Goal: Task Accomplishment & Management: Complete application form

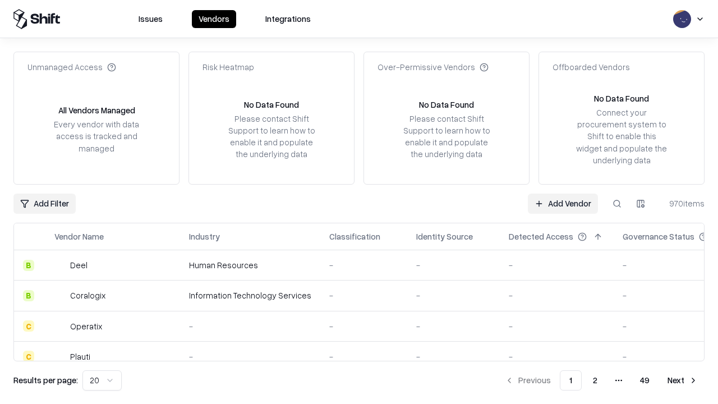
click at [563, 203] on link "Add Vendor" at bounding box center [563, 204] width 70 height 20
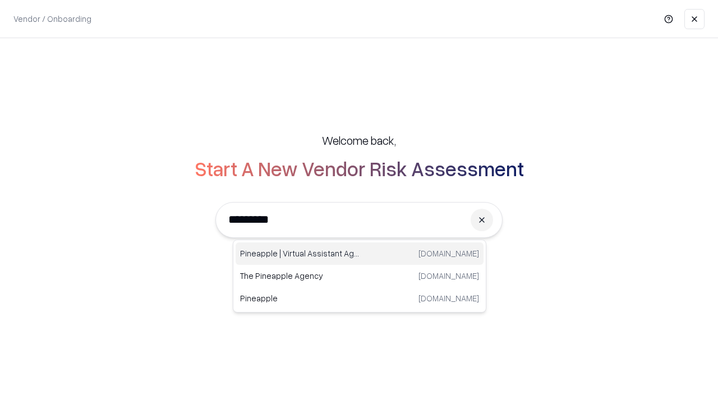
click at [360, 254] on div "Pineapple | Virtual Assistant Agency [DOMAIN_NAME]" at bounding box center [360, 253] width 248 height 22
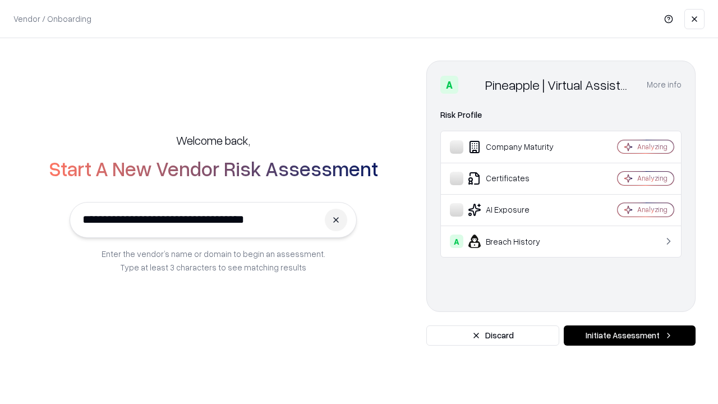
type input "**********"
click at [629, 336] on button "Initiate Assessment" at bounding box center [630, 335] width 132 height 20
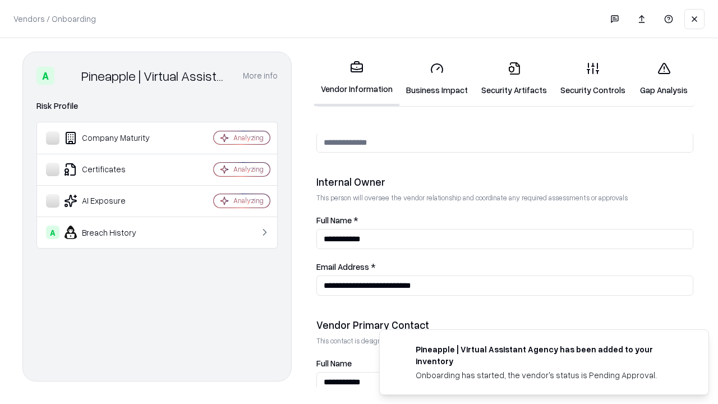
scroll to position [581, 0]
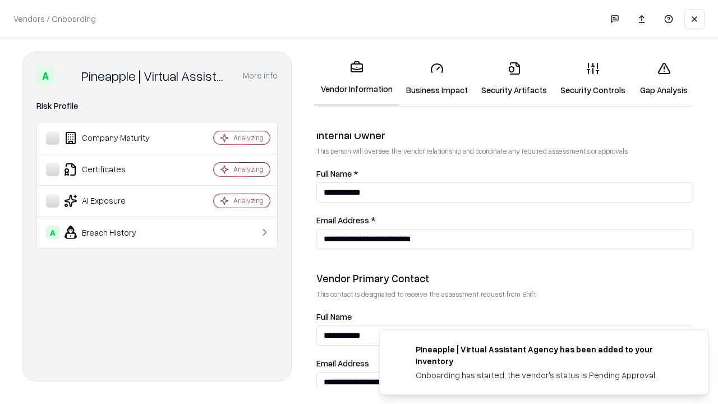
click at [514, 79] on link "Security Artifacts" at bounding box center [514, 79] width 79 height 52
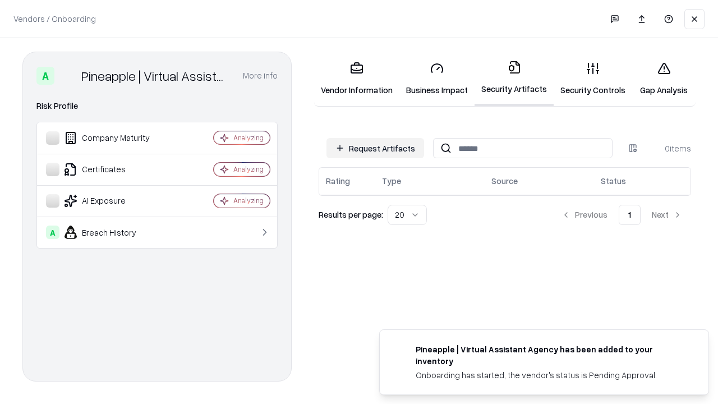
click at [375, 148] on button "Request Artifacts" at bounding box center [376, 148] width 98 height 20
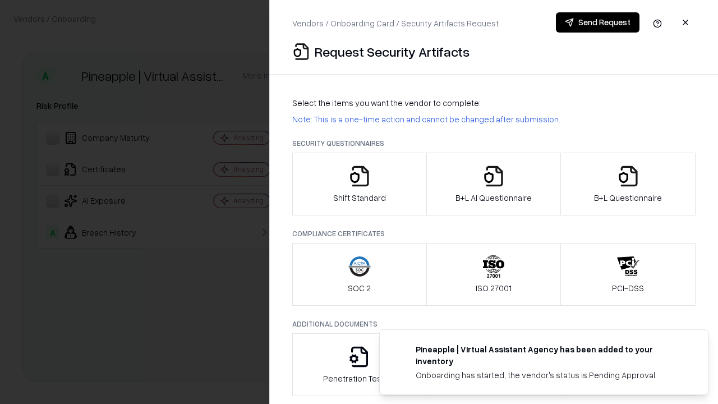
click at [628, 184] on icon "button" at bounding box center [628, 176] width 22 height 22
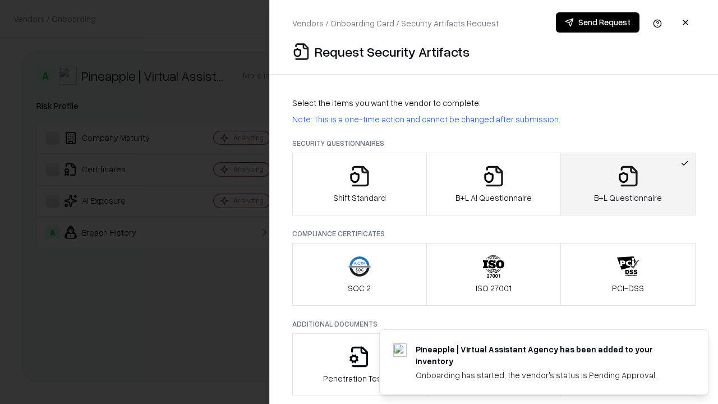
click at [493, 184] on icon "button" at bounding box center [493, 176] width 22 height 22
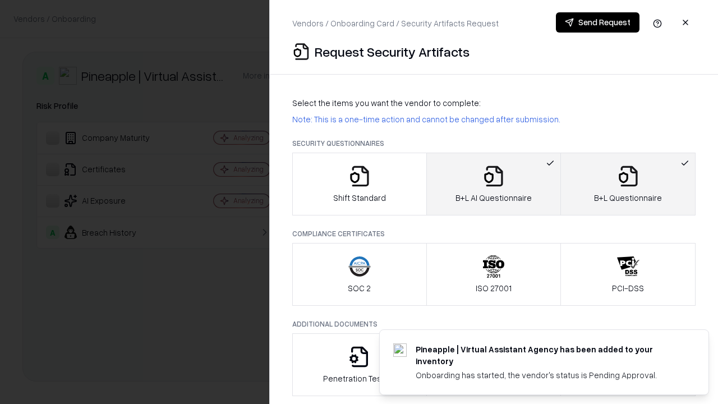
click at [598, 22] on button "Send Request" at bounding box center [598, 22] width 84 height 20
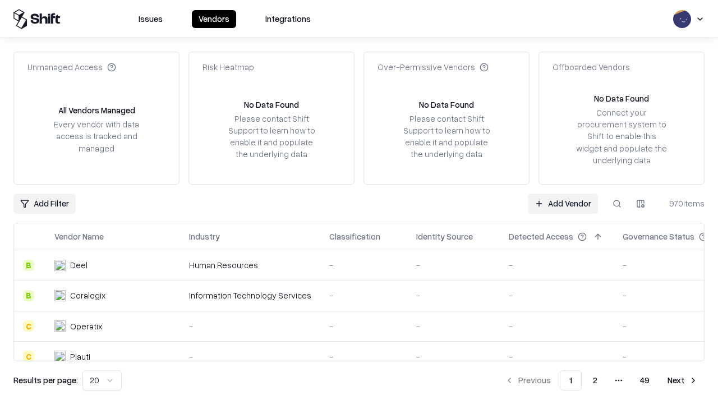
click at [617, 203] on button at bounding box center [617, 204] width 20 height 20
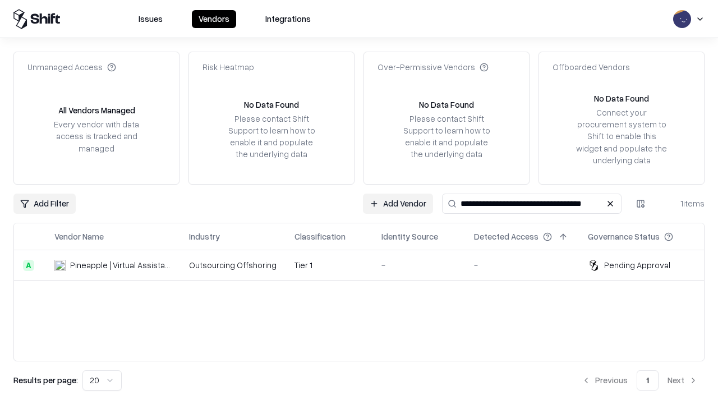
type input "**********"
click at [366, 265] on td "Tier 1" at bounding box center [329, 265] width 87 height 30
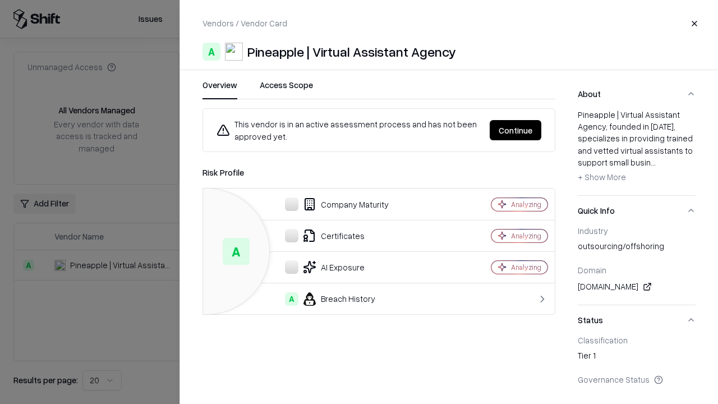
click at [516, 130] on button "Continue" at bounding box center [516, 130] width 52 height 20
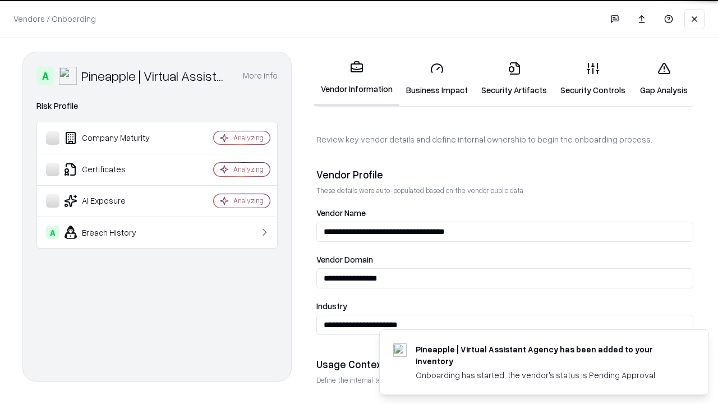
click at [514, 79] on link "Security Artifacts" at bounding box center [514, 79] width 79 height 52
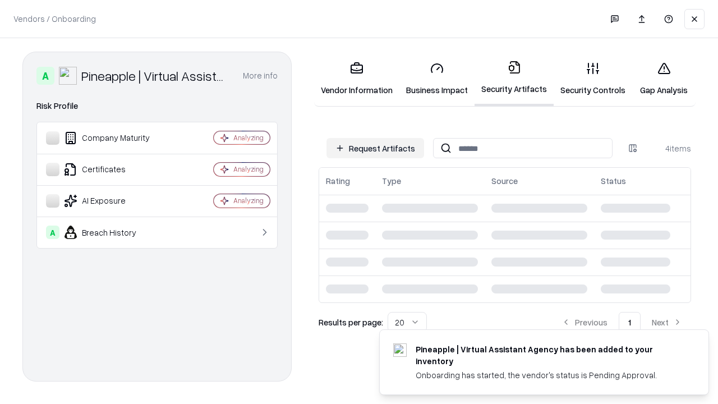
click at [664, 79] on link "Gap Analysis" at bounding box center [663, 79] width 63 height 52
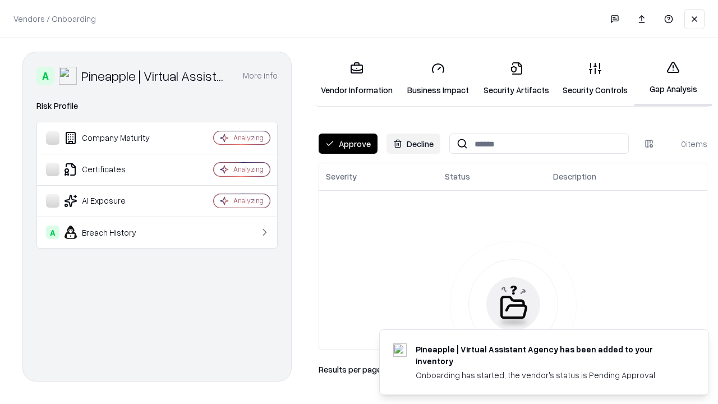
click at [348, 144] on button "Approve" at bounding box center [348, 144] width 59 height 20
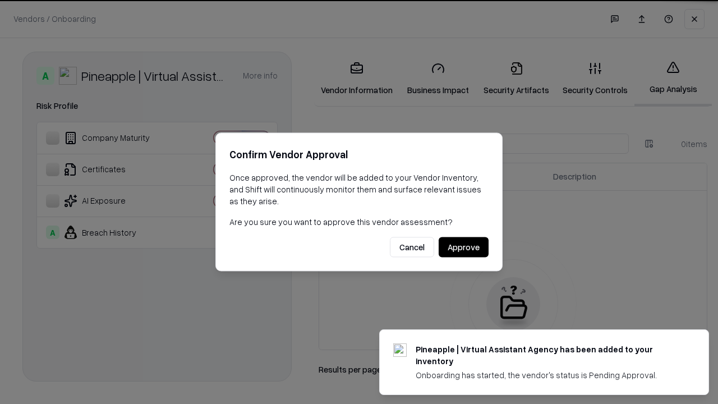
click at [463, 247] on button "Approve" at bounding box center [464, 247] width 50 height 20
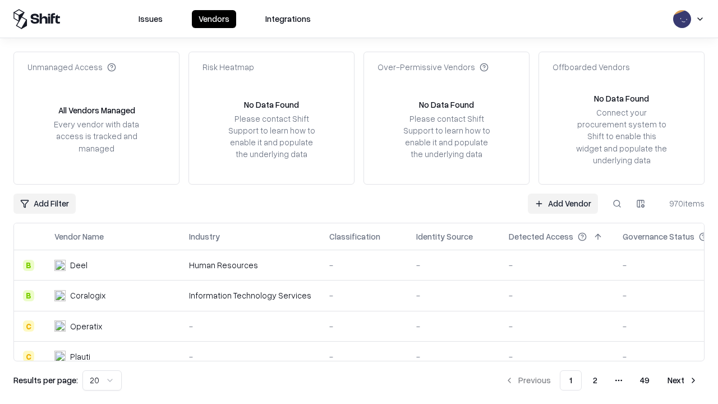
type input "**********"
click at [563, 203] on link "Add Vendor" at bounding box center [563, 204] width 70 height 20
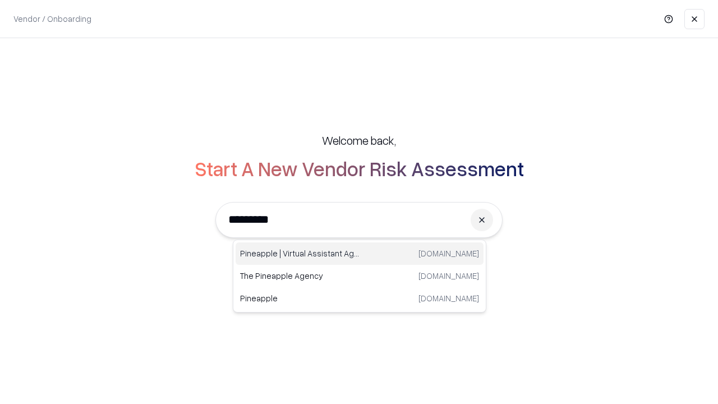
click at [360, 254] on div "Pineapple | Virtual Assistant Agency [DOMAIN_NAME]" at bounding box center [360, 253] width 248 height 22
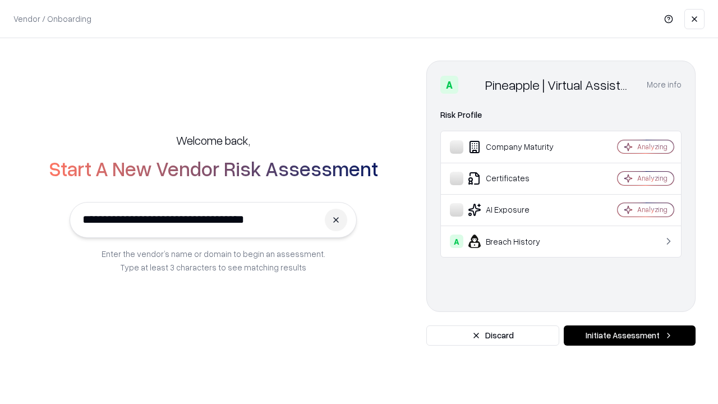
type input "**********"
click at [629, 336] on button "Initiate Assessment" at bounding box center [630, 335] width 132 height 20
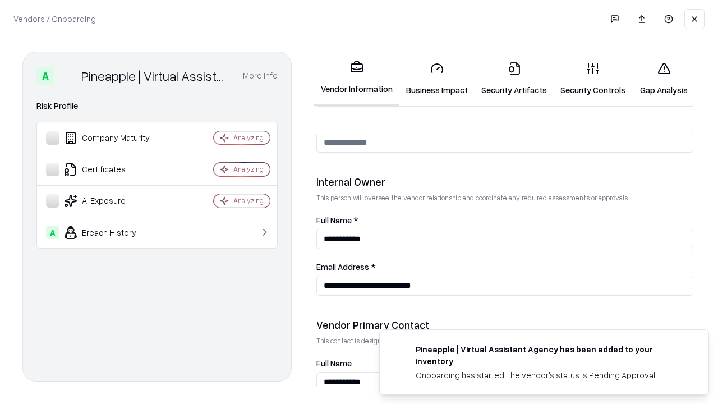
scroll to position [581, 0]
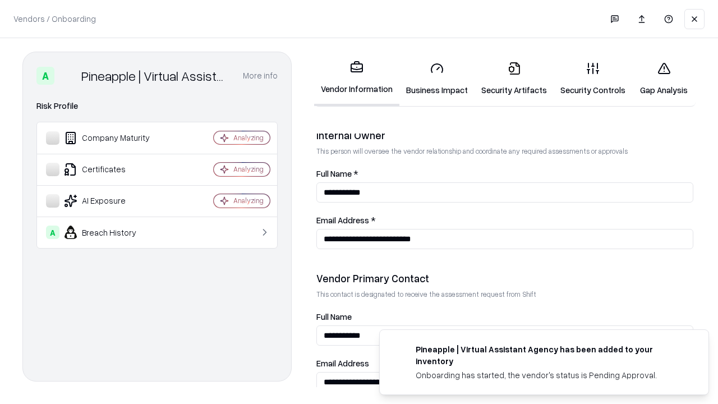
click at [664, 79] on link "Gap Analysis" at bounding box center [663, 79] width 63 height 52
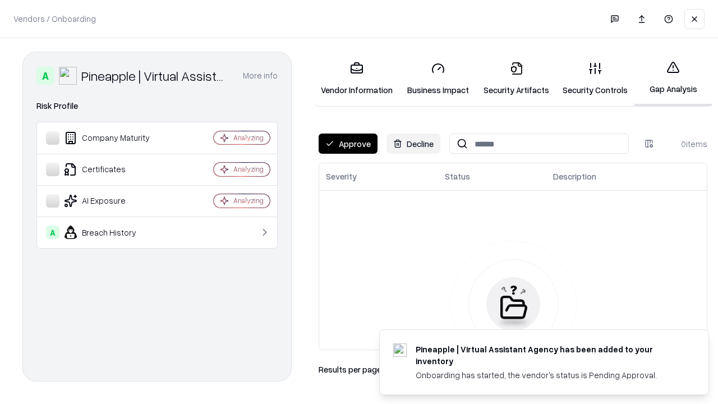
click at [348, 144] on button "Approve" at bounding box center [348, 144] width 59 height 20
